Goal: Task Accomplishment & Management: Manage account settings

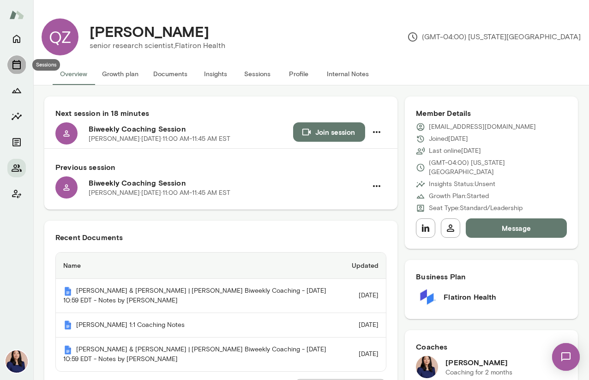
click at [17, 68] on icon "Sessions" at bounding box center [16, 64] width 11 height 11
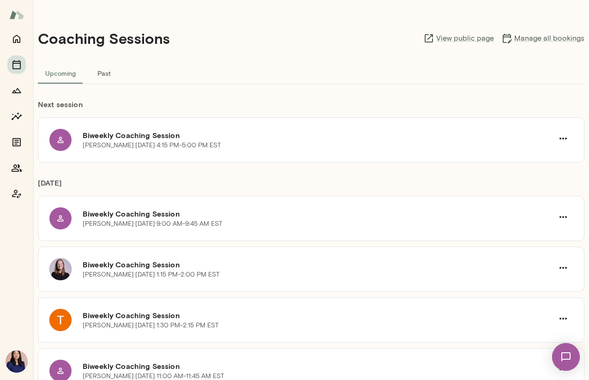
click at [511, 31] on div "Coaching Sessions View public page Manage all bookings" at bounding box center [311, 38] width 547 height 47
click at [515, 41] on link "Manage all bookings" at bounding box center [543, 38] width 83 height 11
click at [17, 34] on icon "Home" at bounding box center [16, 38] width 11 height 11
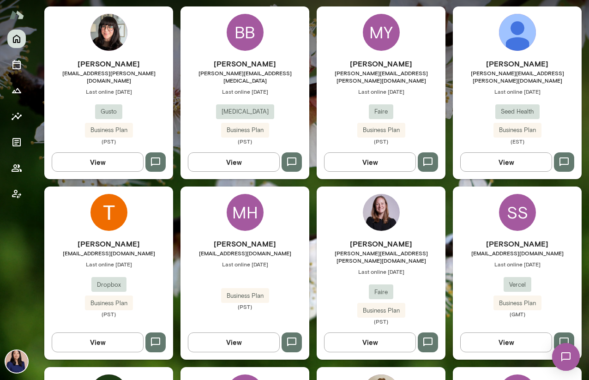
scroll to position [452, 0]
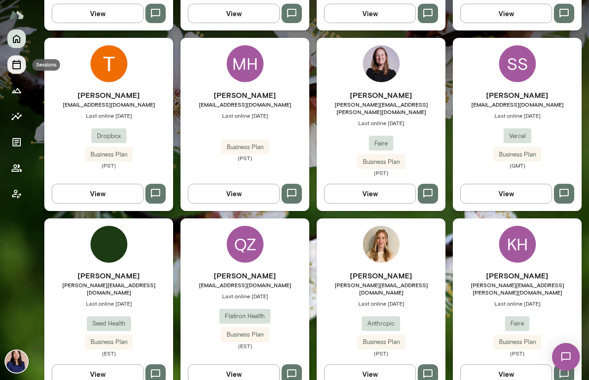
click at [18, 70] on button "Sessions" at bounding box center [16, 64] width 18 height 18
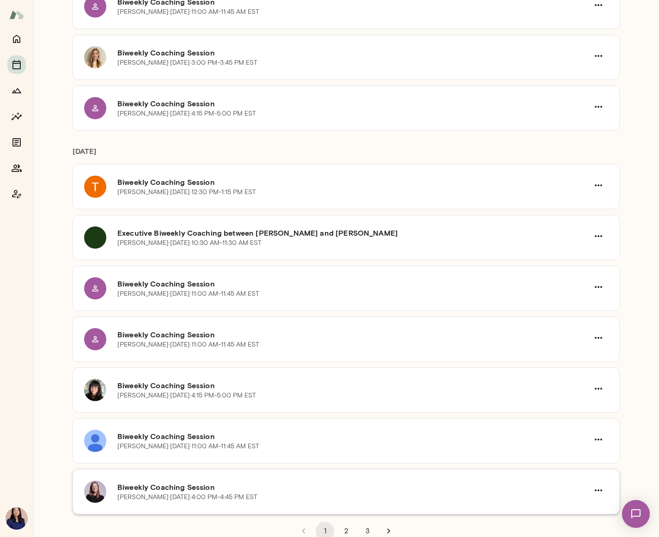
scroll to position [2224, 0]
